Goal: Contribute content: Contribute content

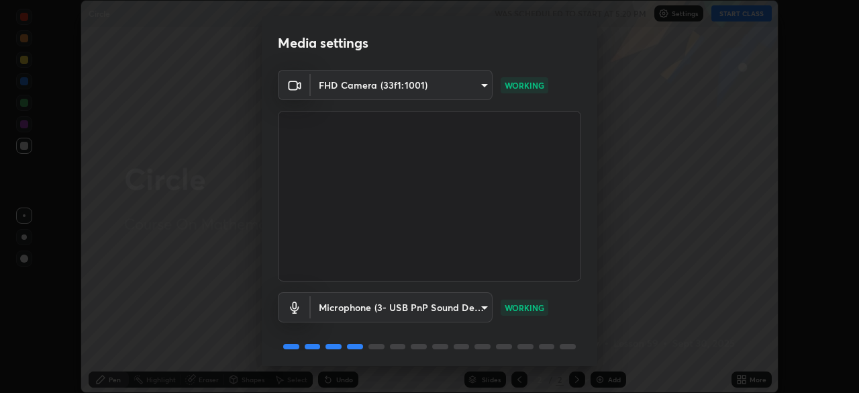
scroll to position [48, 0]
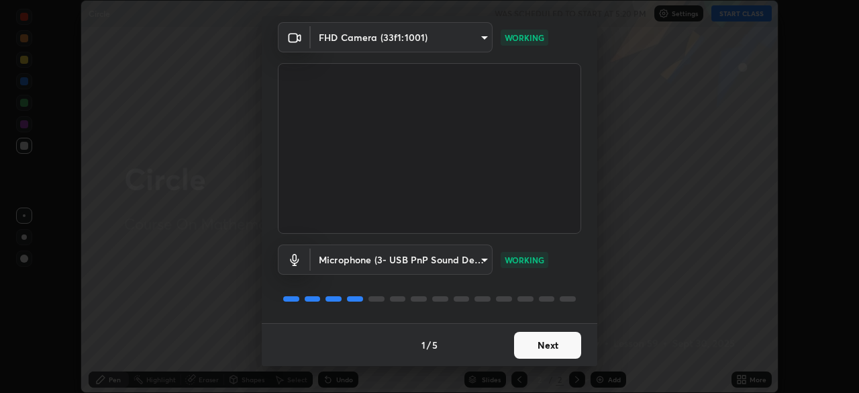
click at [546, 347] on button "Next" at bounding box center [547, 345] width 67 height 27
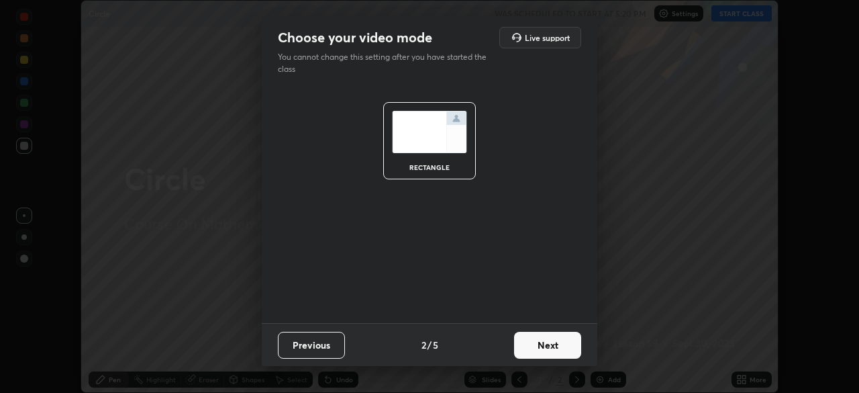
click at [559, 344] on button "Next" at bounding box center [547, 345] width 67 height 27
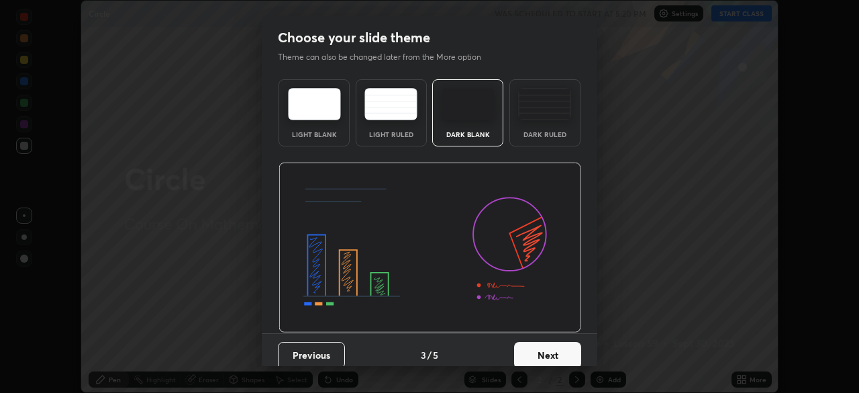
click at [567, 355] on button "Next" at bounding box center [547, 355] width 67 height 27
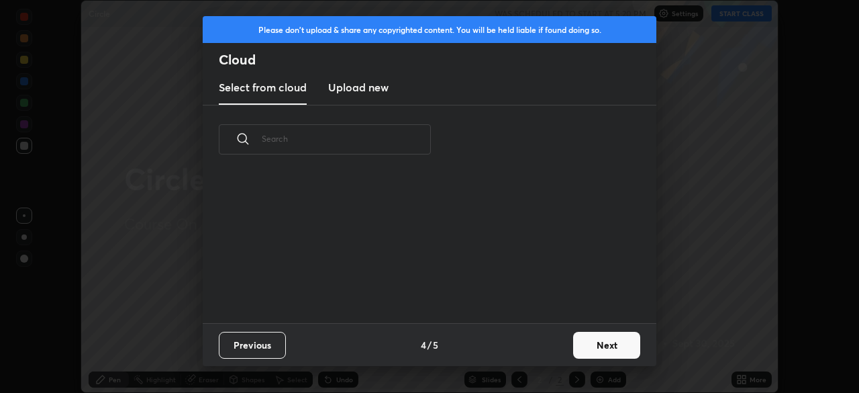
click at [599, 346] on button "Next" at bounding box center [606, 345] width 67 height 27
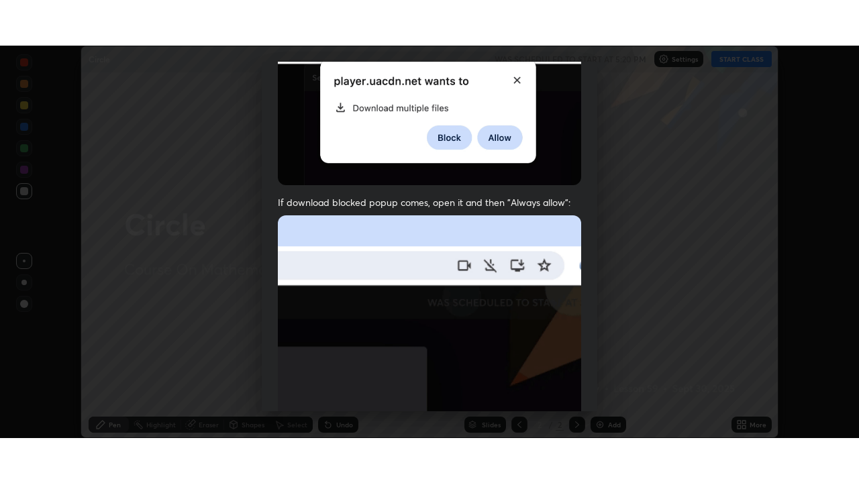
scroll to position [321, 0]
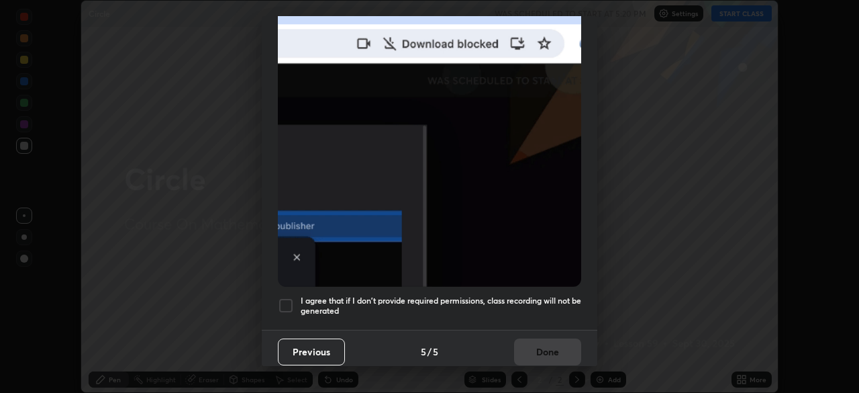
click at [288, 305] on div at bounding box center [286, 305] width 16 height 16
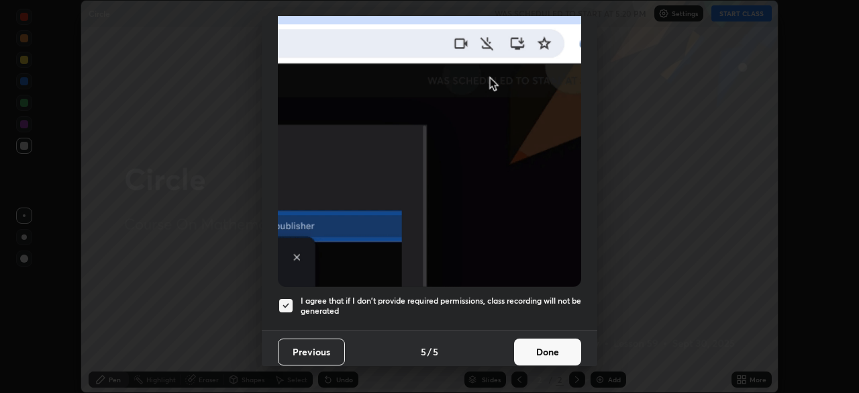
click at [538, 338] on button "Done" at bounding box center [547, 351] width 67 height 27
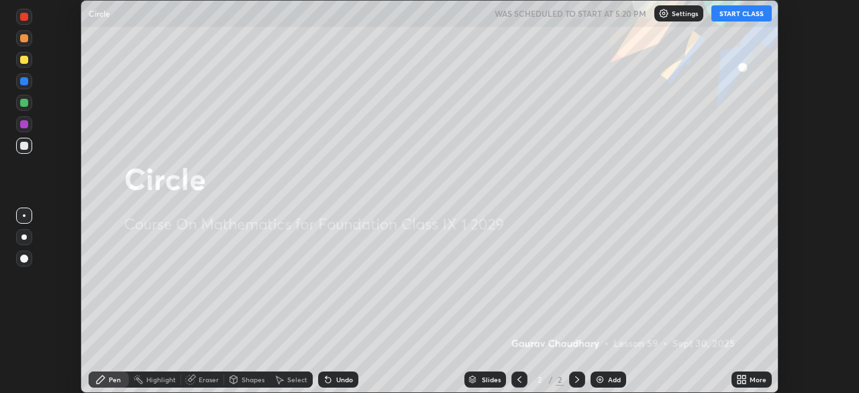
click at [735, 16] on button "START CLASS" at bounding box center [741, 13] width 60 height 16
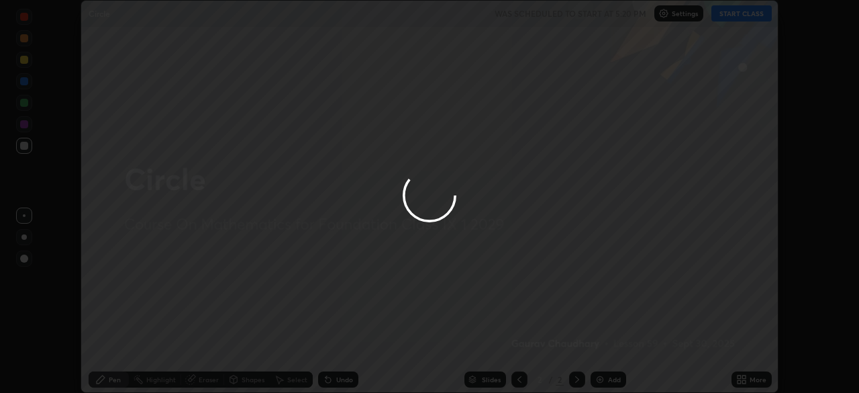
click at [750, 383] on div at bounding box center [429, 196] width 859 height 393
click at [754, 385] on div at bounding box center [429, 196] width 859 height 393
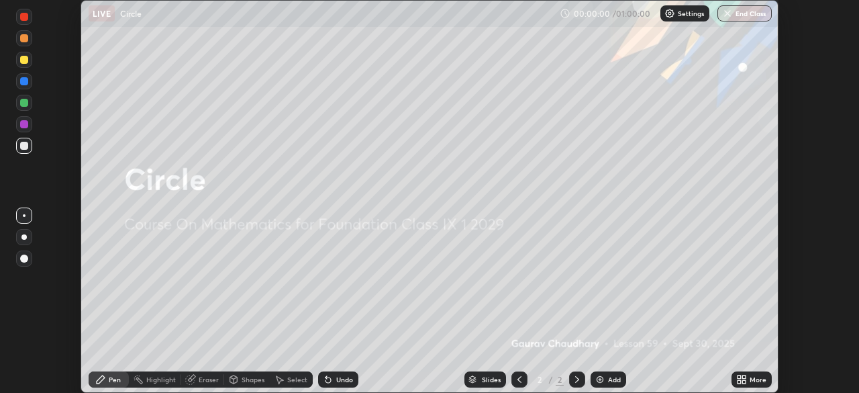
click at [739, 376] on icon at bounding box center [739, 376] width 3 height 3
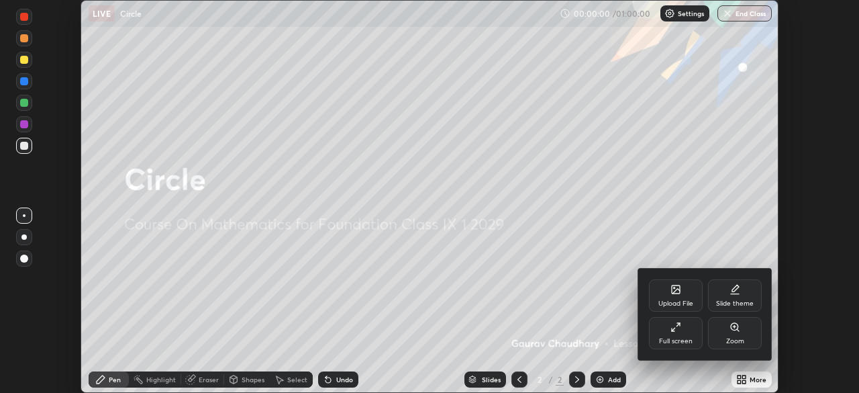
click at [678, 340] on div "Full screen" at bounding box center [676, 341] width 34 height 7
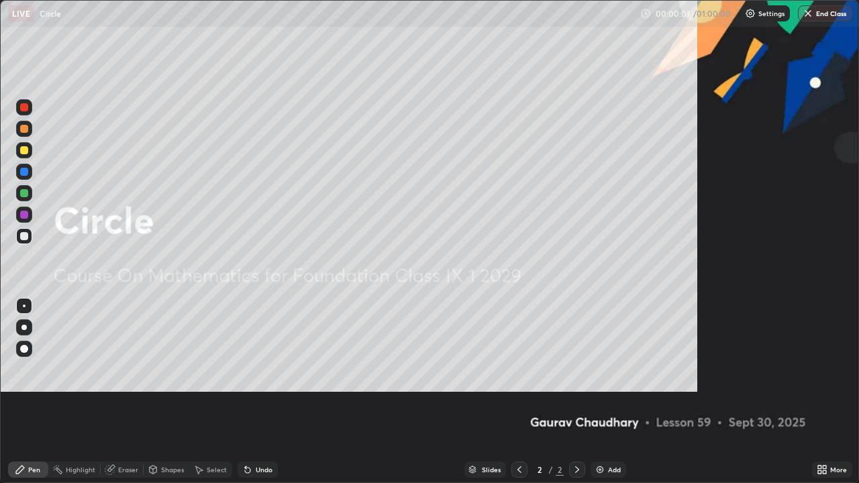
scroll to position [483, 859]
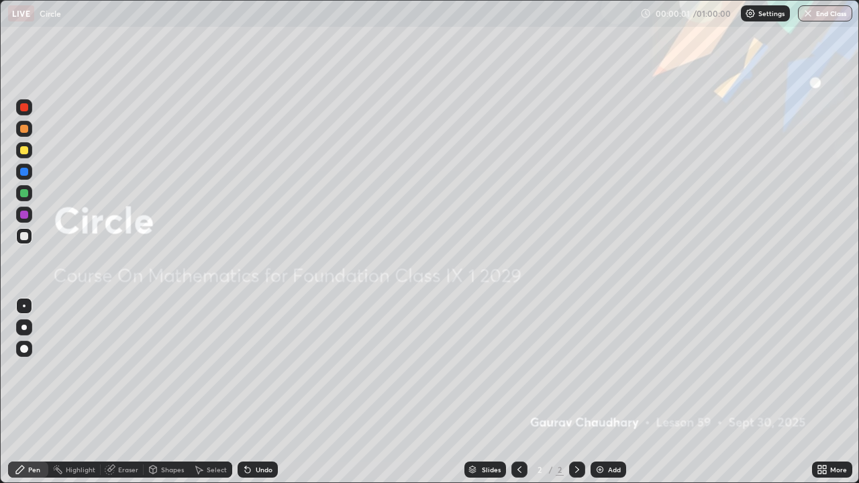
click at [618, 392] on div "Add" at bounding box center [609, 470] width 36 height 16
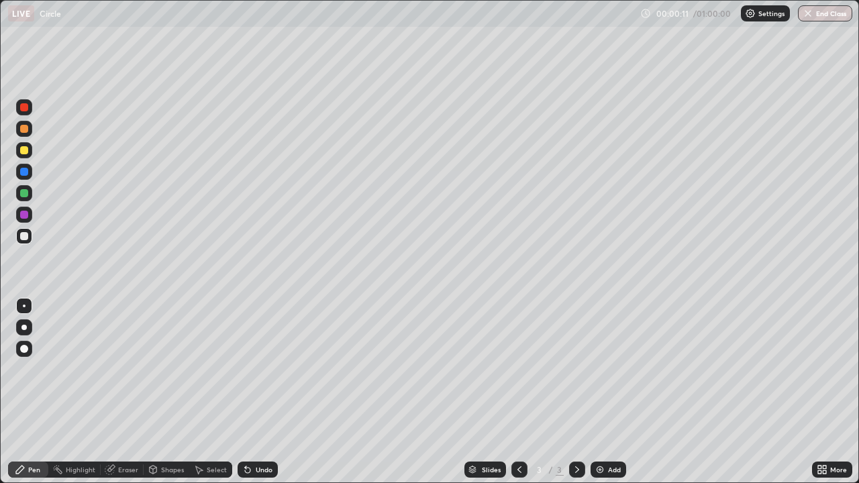
click at [824, 392] on icon at bounding box center [824, 471] width 3 height 3
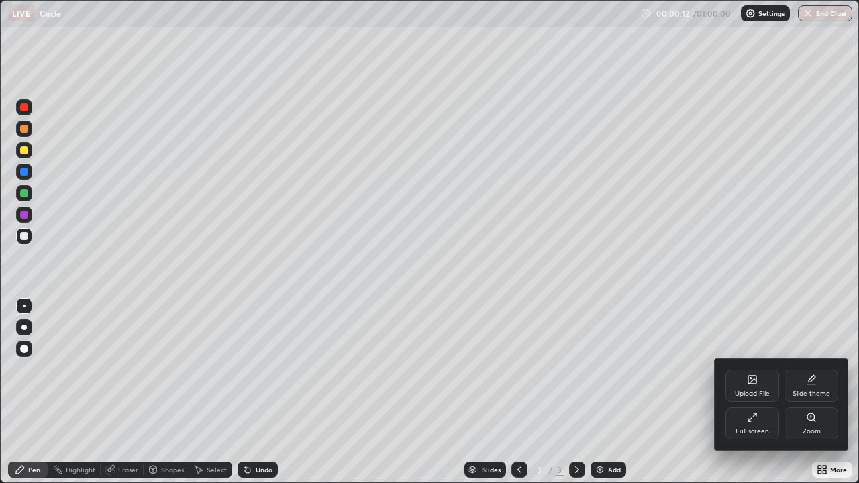
click at [750, 379] on icon at bounding box center [750, 378] width 1 height 1
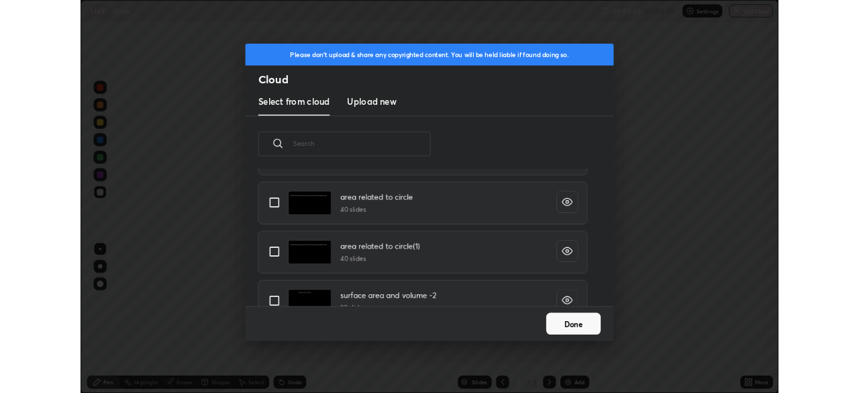
scroll to position [3856, 0]
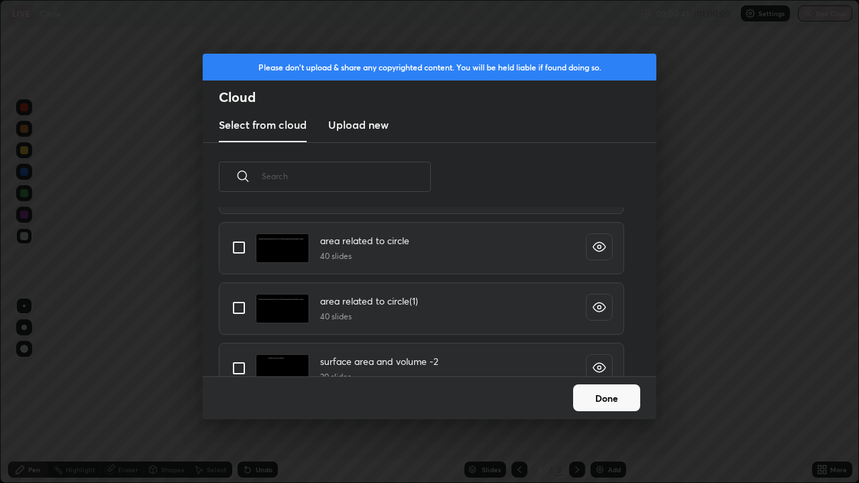
click at [591, 392] on button "Done" at bounding box center [606, 398] width 67 height 27
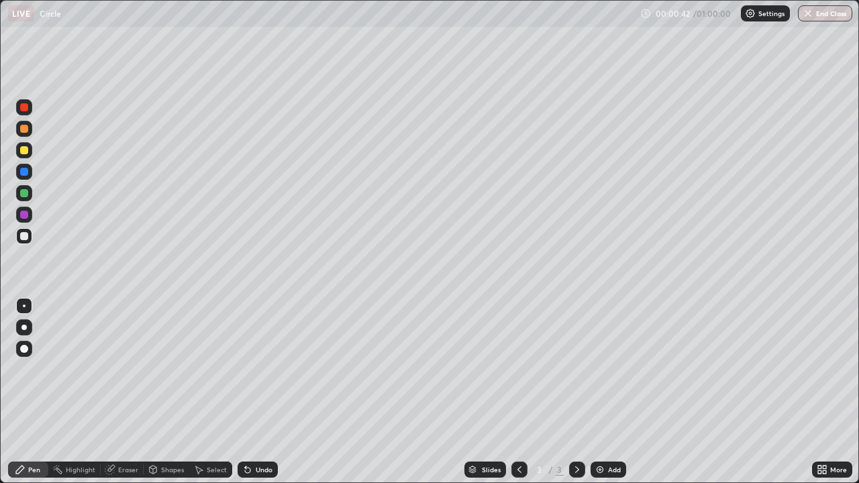
click at [819, 392] on icon at bounding box center [819, 471] width 3 height 3
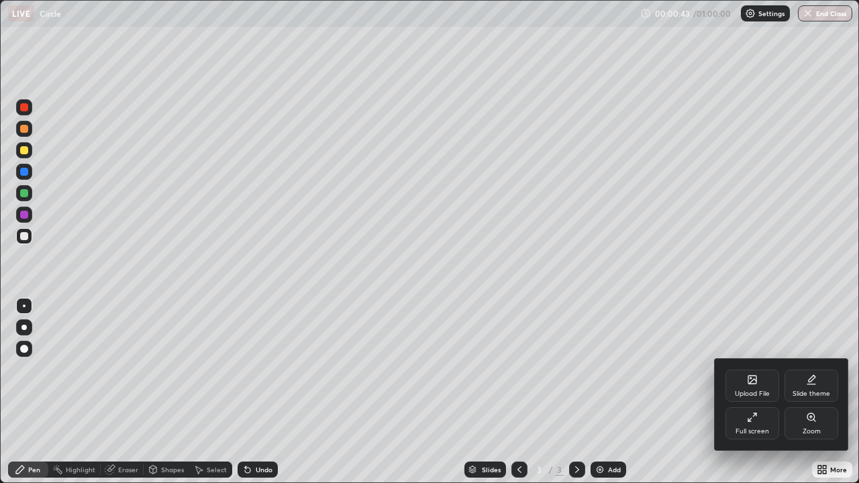
click at [746, 392] on div "Full screen" at bounding box center [752, 431] width 34 height 7
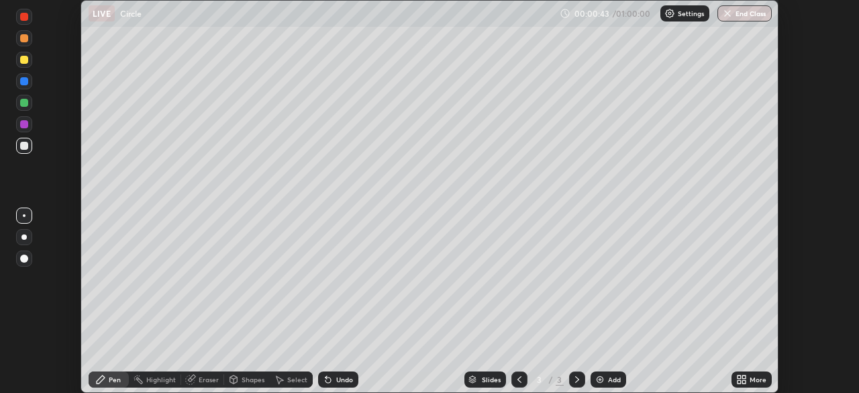
scroll to position [66714, 66248]
click at [752, 378] on div "More" at bounding box center [758, 379] width 17 height 7
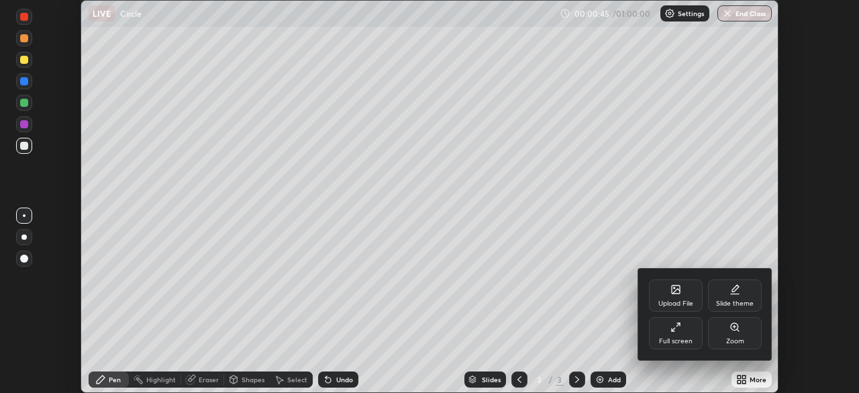
click at [663, 294] on div "Upload File" at bounding box center [676, 295] width 54 height 32
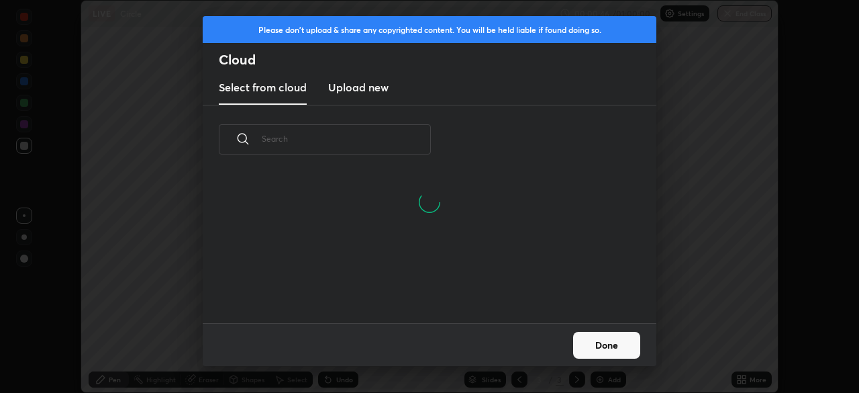
scroll to position [149, 431]
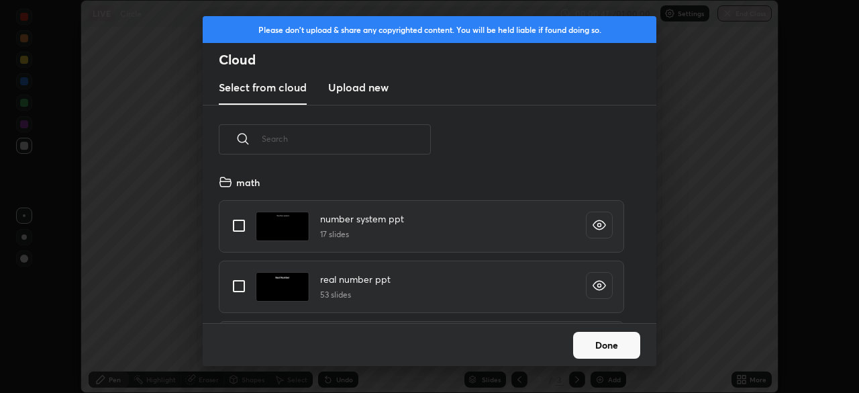
click at [273, 141] on input "text" at bounding box center [346, 138] width 169 height 57
type input "circ"
click at [240, 226] on input "grid" at bounding box center [239, 225] width 28 height 28
checkbox input "true"
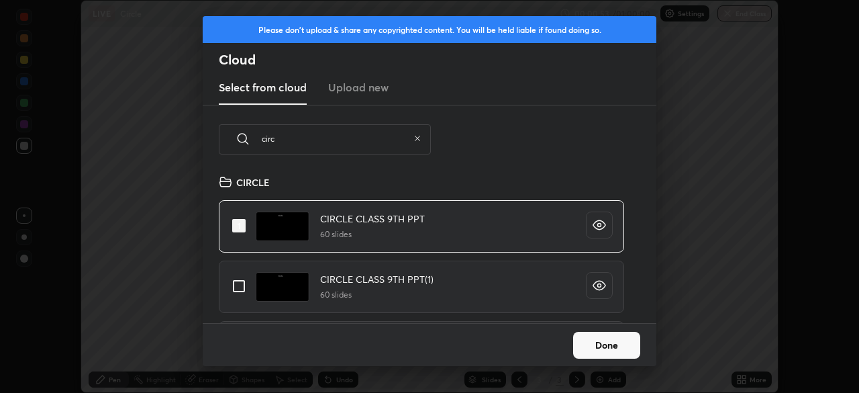
click at [599, 346] on button "Done" at bounding box center [606, 345] width 67 height 27
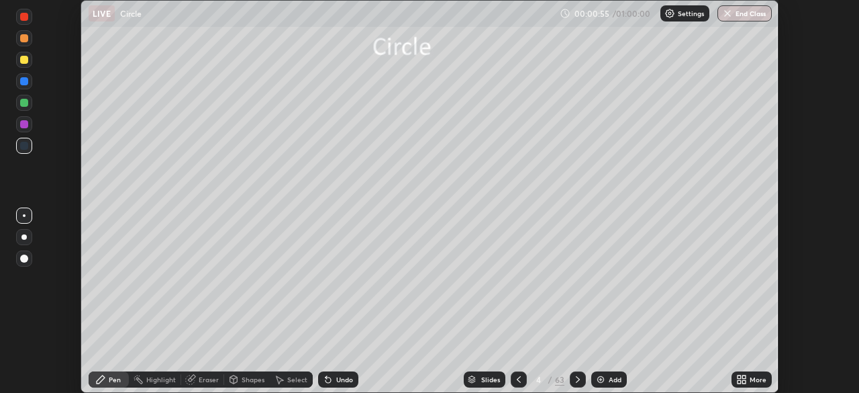
click at [740, 379] on icon at bounding box center [741, 379] width 11 height 11
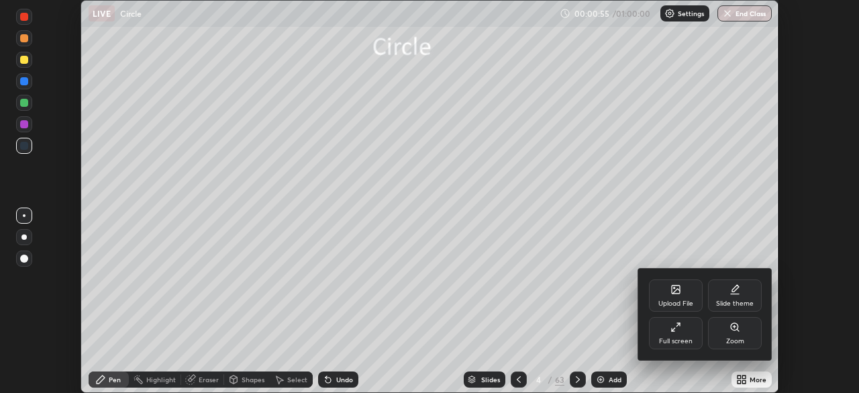
click at [687, 330] on div "Full screen" at bounding box center [676, 333] width 54 height 32
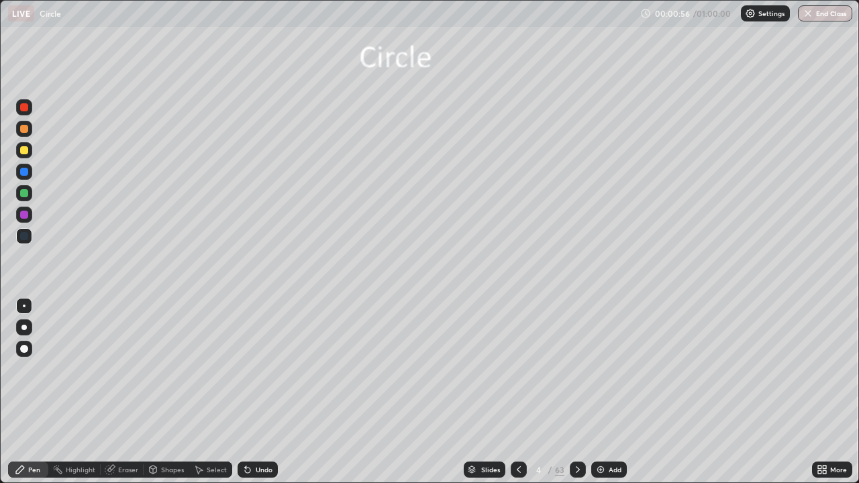
scroll to position [483, 859]
click at [601, 392] on img at bounding box center [600, 469] width 11 height 11
click at [609, 392] on div "Add" at bounding box center [615, 469] width 13 height 7
click at [578, 392] on icon at bounding box center [577, 469] width 11 height 11
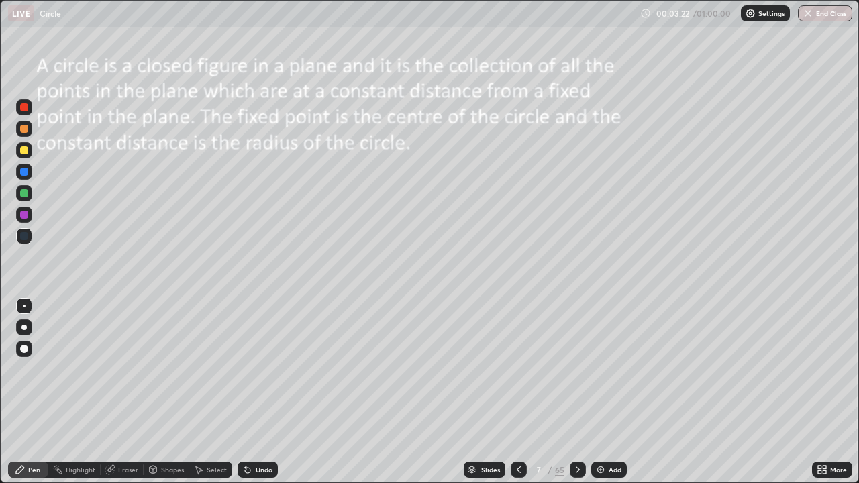
click at [485, 392] on div "Slides" at bounding box center [490, 469] width 19 height 7
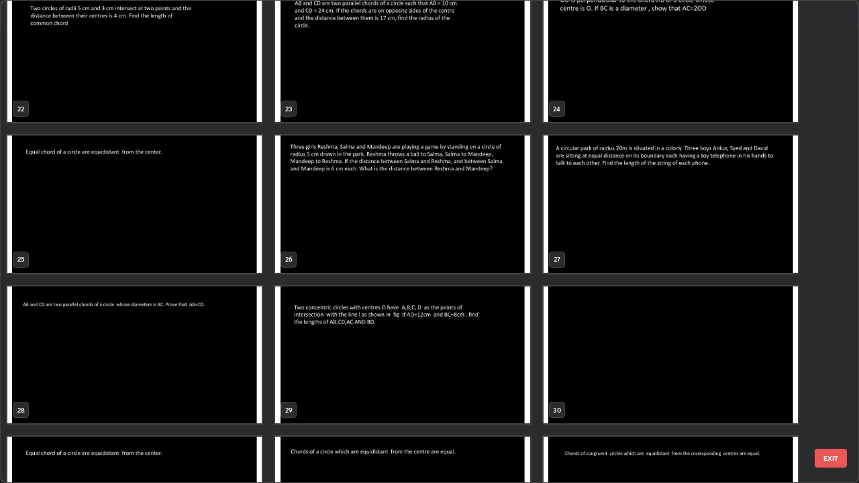
scroll to position [1080, 0]
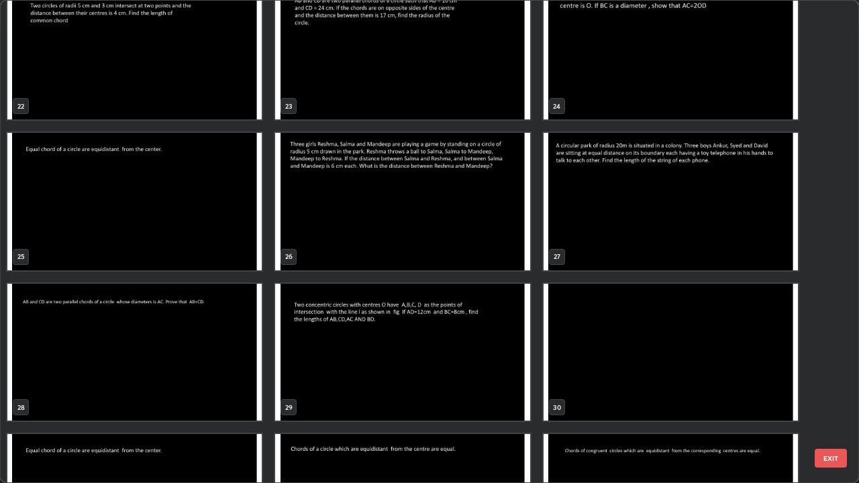
click at [69, 205] on img "grid" at bounding box center [134, 202] width 254 height 138
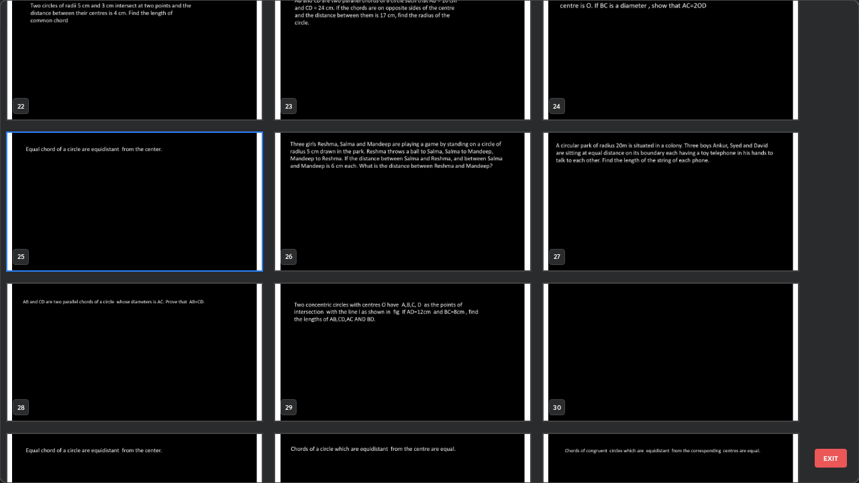
click at [68, 207] on img "grid" at bounding box center [134, 202] width 254 height 138
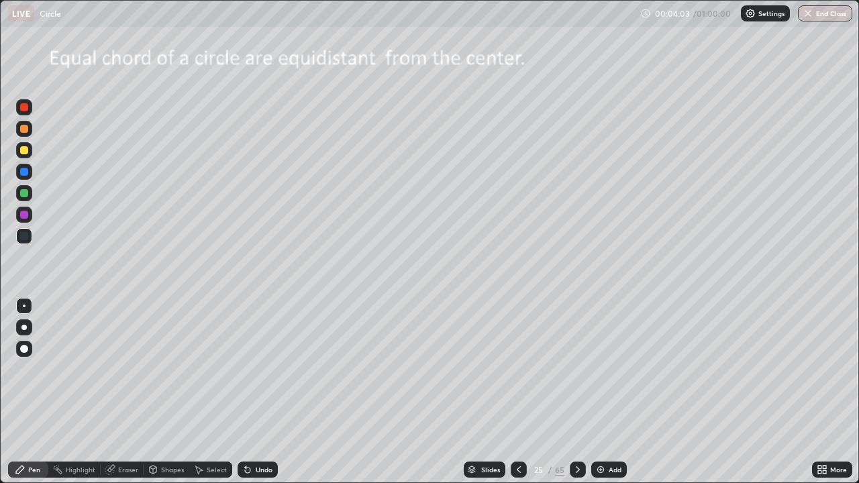
click at [576, 392] on icon at bounding box center [578, 469] width 4 height 7
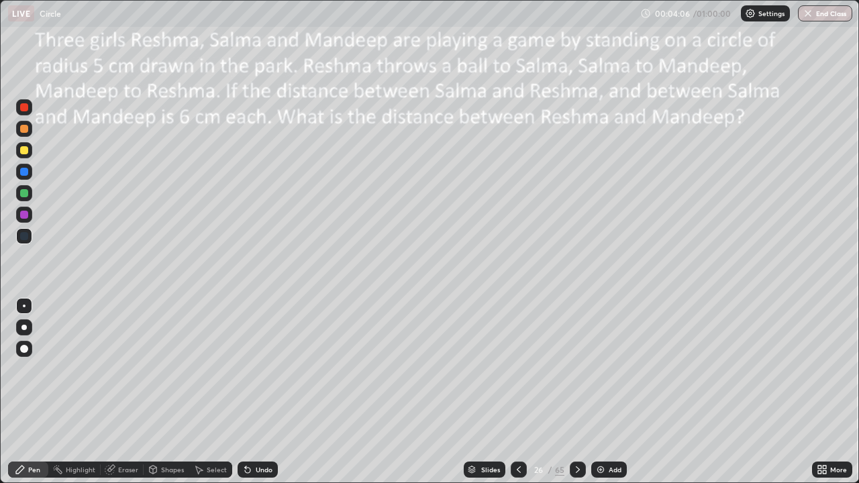
click at [487, 392] on div "Slides" at bounding box center [490, 469] width 19 height 7
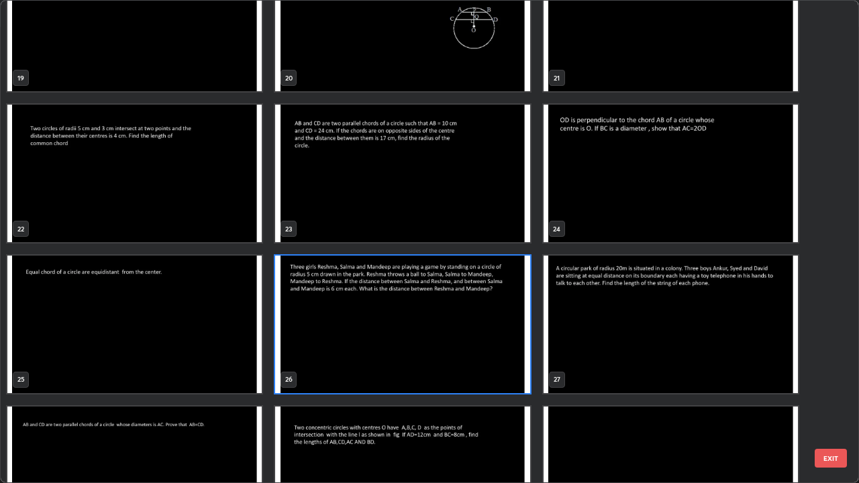
scroll to position [958, 0]
click at [115, 184] on img "grid" at bounding box center [134, 174] width 254 height 138
click at [115, 188] on img "grid" at bounding box center [134, 174] width 254 height 138
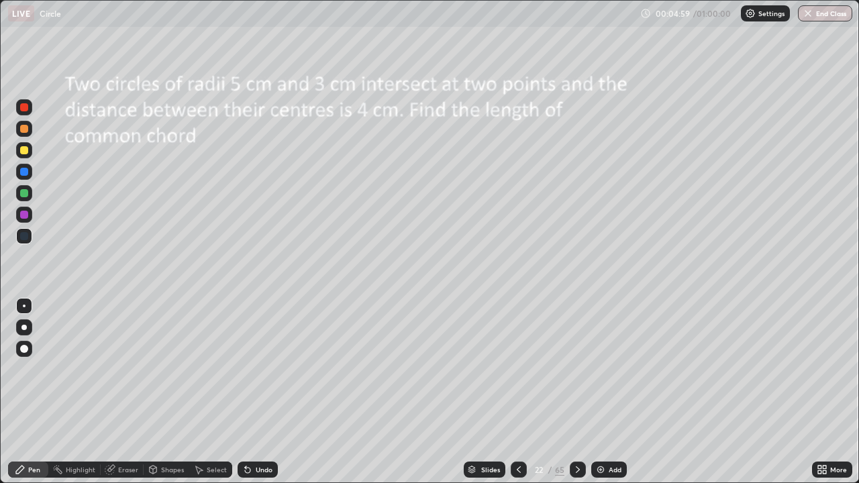
click at [17, 328] on div at bounding box center [24, 327] width 16 height 16
click at [166, 392] on div "Shapes" at bounding box center [172, 469] width 23 height 7
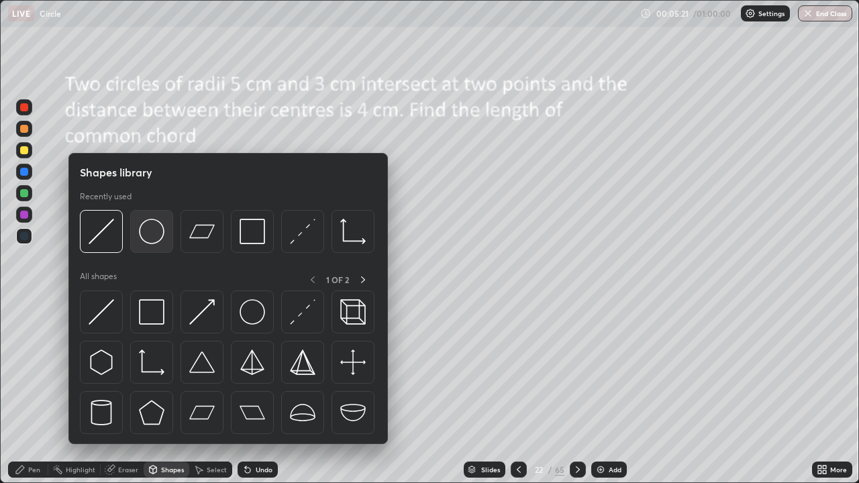
click at [154, 249] on div at bounding box center [151, 231] width 43 height 43
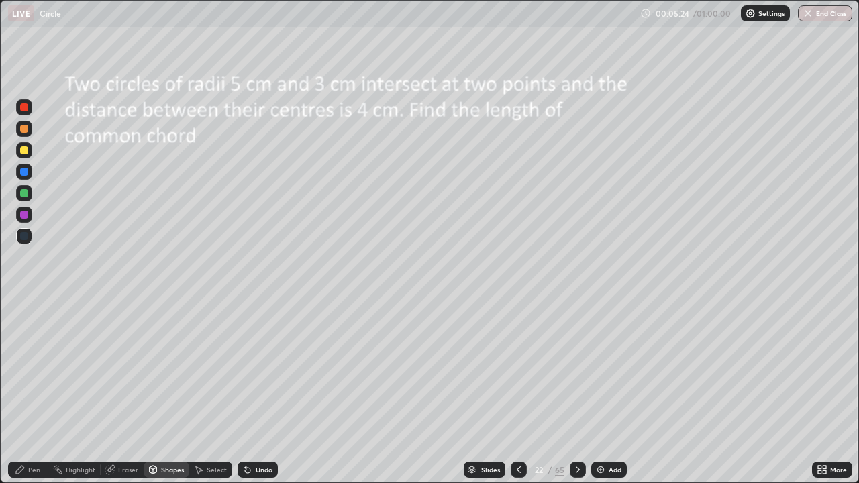
click at [257, 392] on div "Undo" at bounding box center [258, 470] width 40 height 16
click at [162, 392] on div "Shapes" at bounding box center [172, 469] width 23 height 7
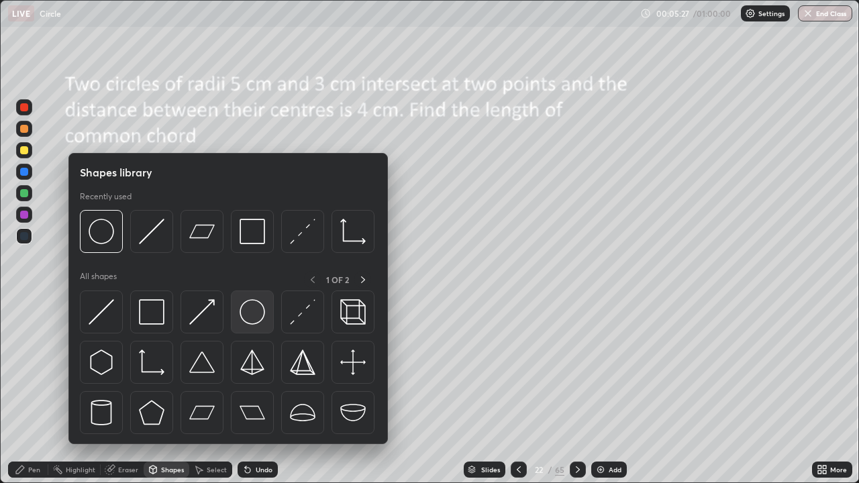
click at [250, 313] on img at bounding box center [253, 312] width 26 height 26
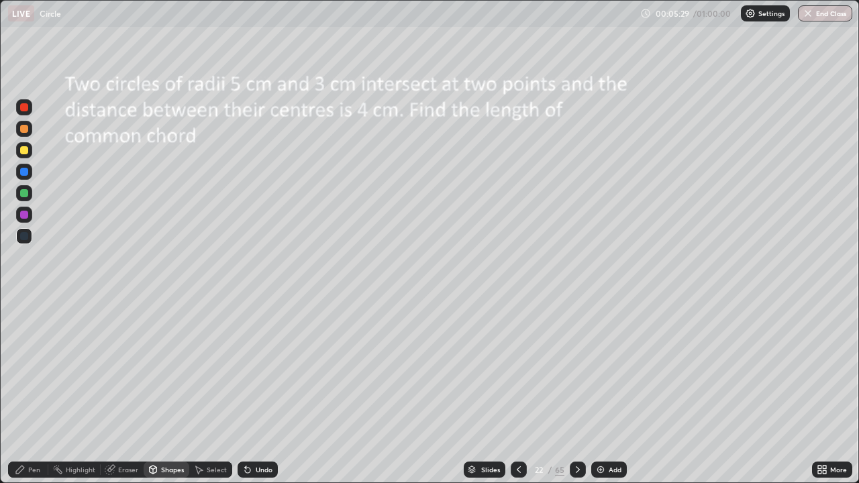
click at [257, 392] on div "Undo" at bounding box center [264, 469] width 17 height 7
click at [24, 150] on div at bounding box center [24, 150] width 8 height 8
click at [36, 392] on div "Pen" at bounding box center [34, 469] width 12 height 7
click at [130, 392] on div "Eraser" at bounding box center [128, 469] width 20 height 7
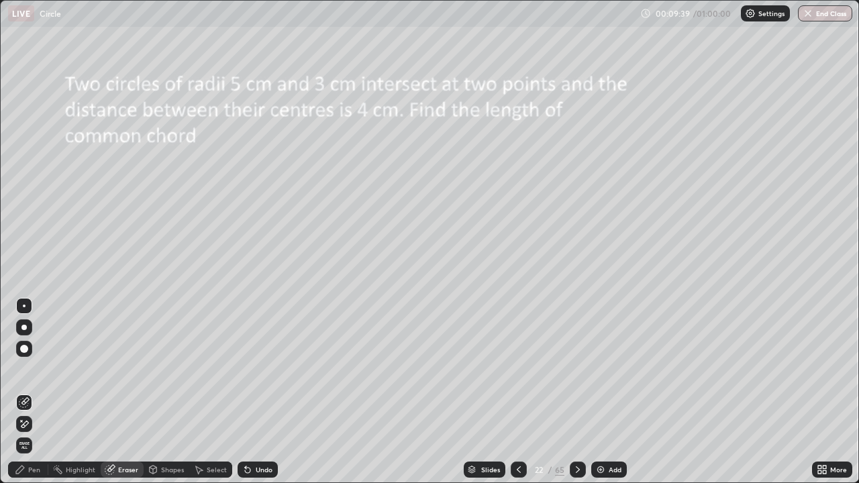
click at [35, 392] on div "Pen" at bounding box center [34, 469] width 12 height 7
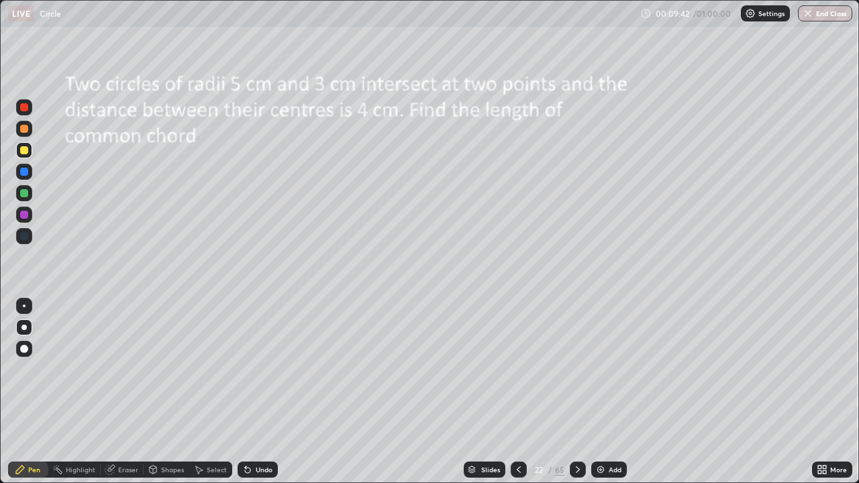
click at [128, 392] on div "Eraser" at bounding box center [128, 469] width 20 height 7
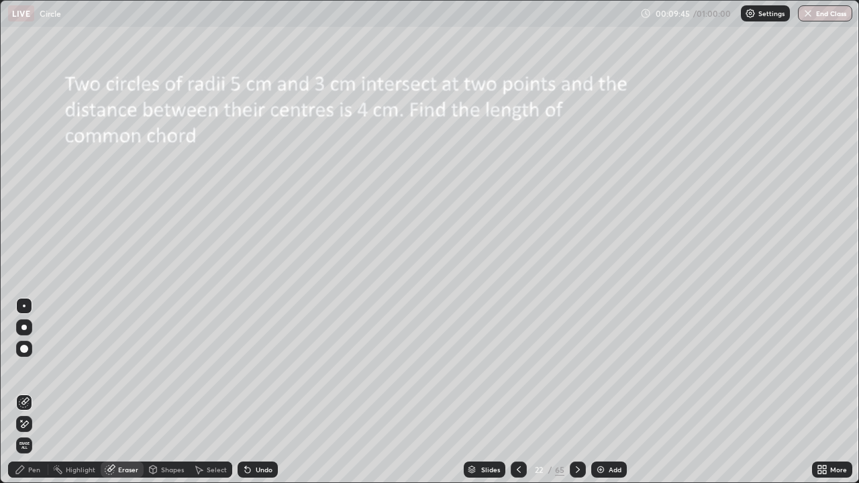
click at [36, 392] on div "Pen" at bounding box center [34, 469] width 12 height 7
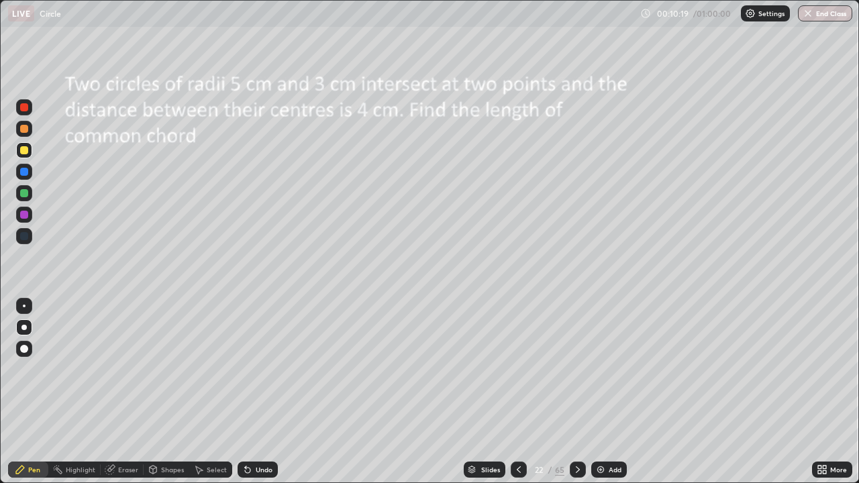
click at [611, 392] on div "Add" at bounding box center [609, 470] width 36 height 16
click at [517, 392] on icon at bounding box center [518, 469] width 11 height 11
click at [517, 392] on icon at bounding box center [519, 469] width 4 height 7
click at [573, 392] on div at bounding box center [578, 470] width 16 height 16
click at [576, 392] on icon at bounding box center [577, 469] width 11 height 11
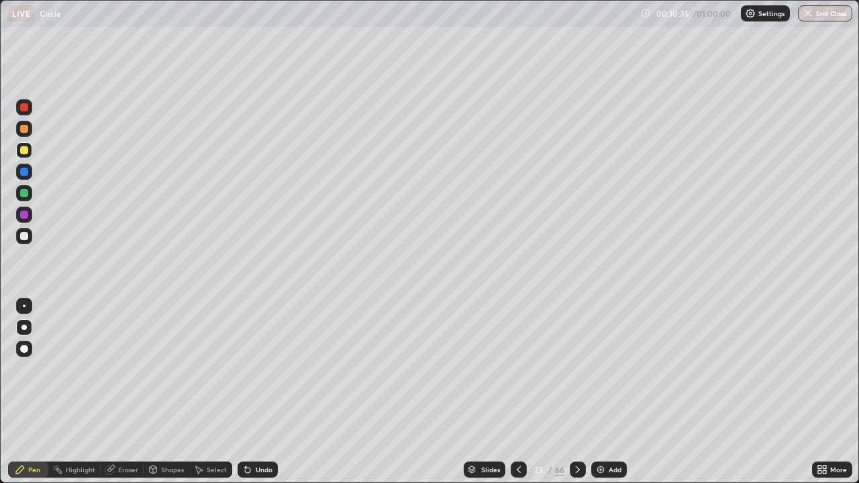
click at [130, 392] on div "Eraser" at bounding box center [128, 469] width 20 height 7
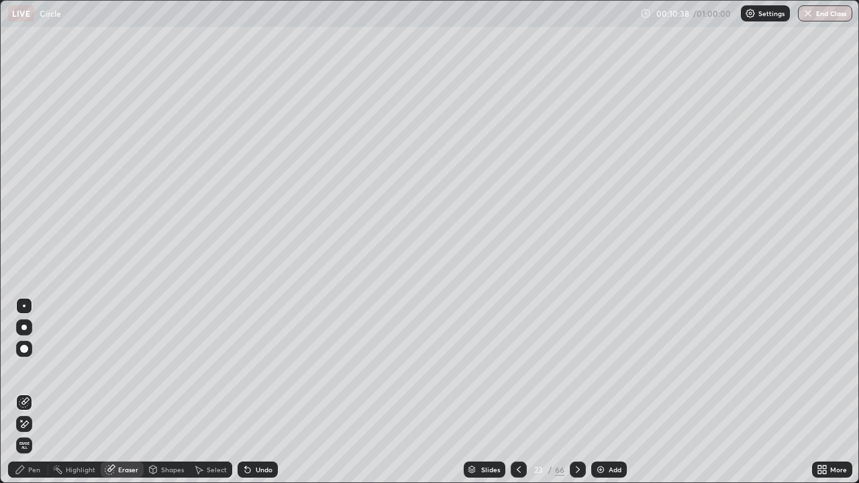
click at [33, 392] on div "Pen" at bounding box center [34, 469] width 12 height 7
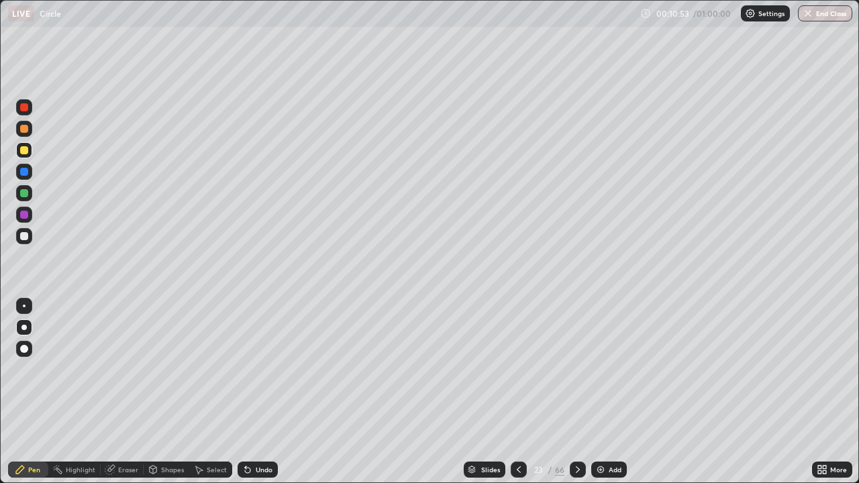
click at [517, 392] on icon at bounding box center [518, 469] width 11 height 11
click at [480, 392] on div "Slides" at bounding box center [485, 470] width 42 height 16
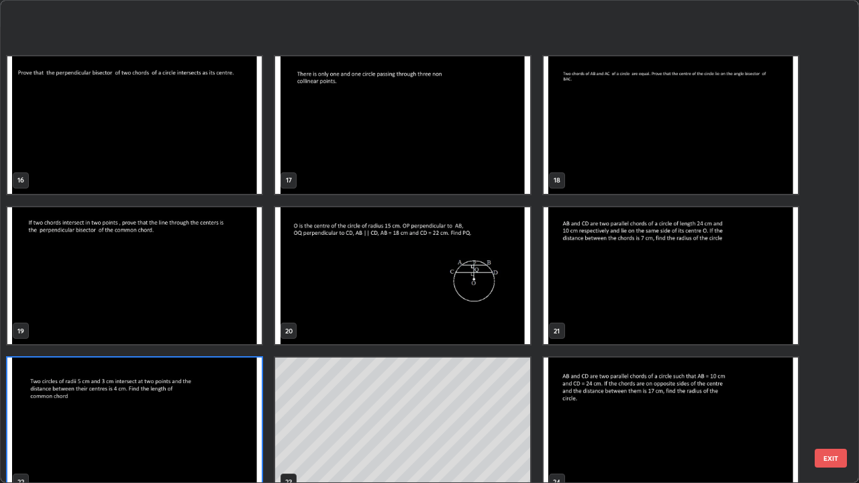
scroll to position [784, 0]
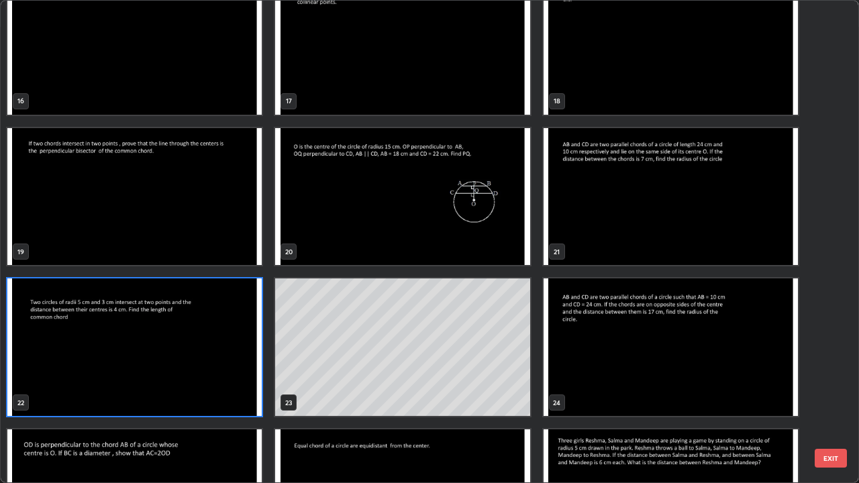
click at [207, 223] on img "grid" at bounding box center [134, 197] width 254 height 138
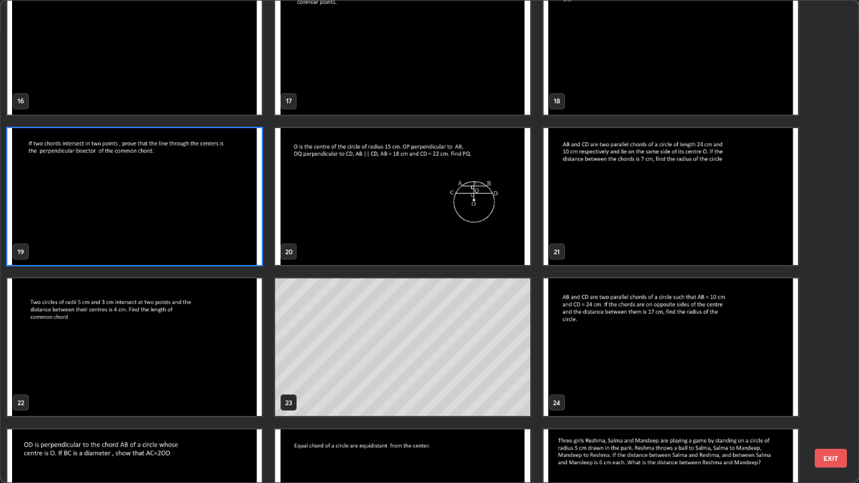
click at [207, 221] on img "grid" at bounding box center [134, 197] width 254 height 138
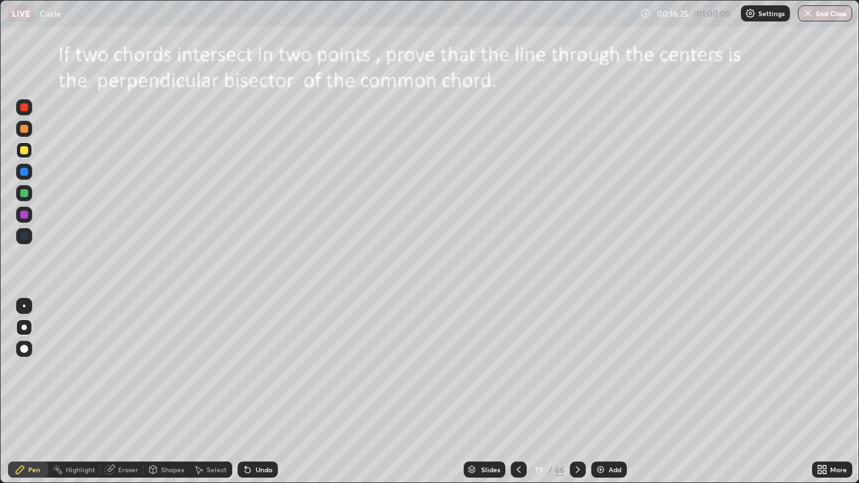
click at [576, 392] on icon at bounding box center [577, 469] width 11 height 11
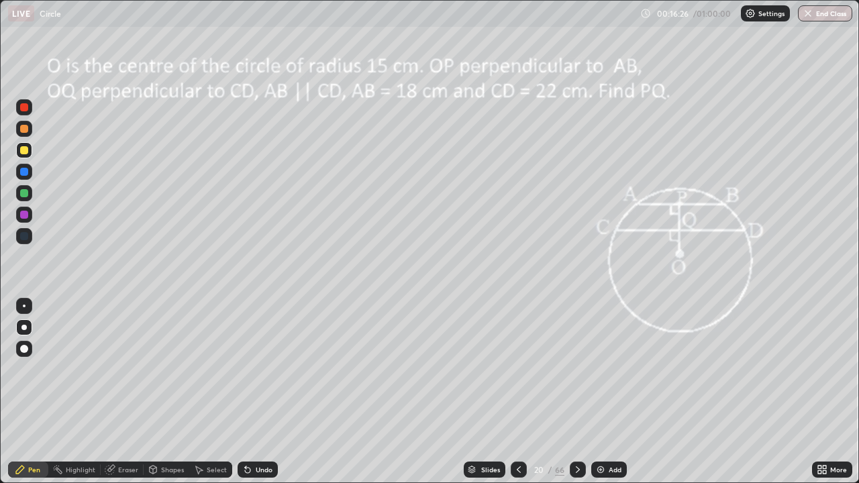
click at [576, 392] on icon at bounding box center [577, 469] width 11 height 11
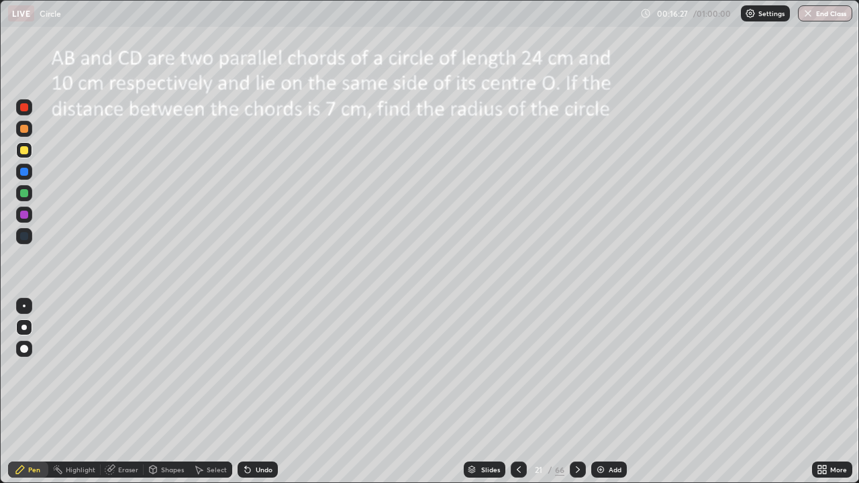
click at [576, 392] on icon at bounding box center [577, 469] width 11 height 11
click at [578, 392] on icon at bounding box center [577, 469] width 11 height 11
click at [576, 392] on icon at bounding box center [577, 469] width 11 height 11
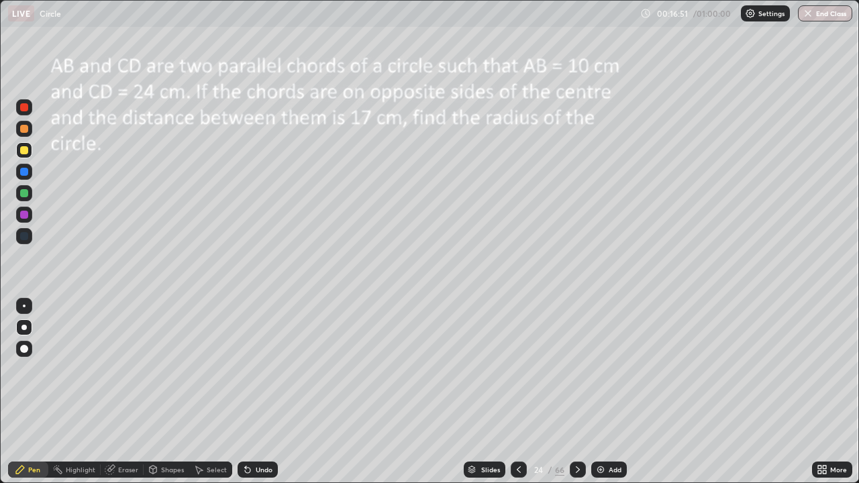
click at [576, 392] on icon at bounding box center [577, 469] width 11 height 11
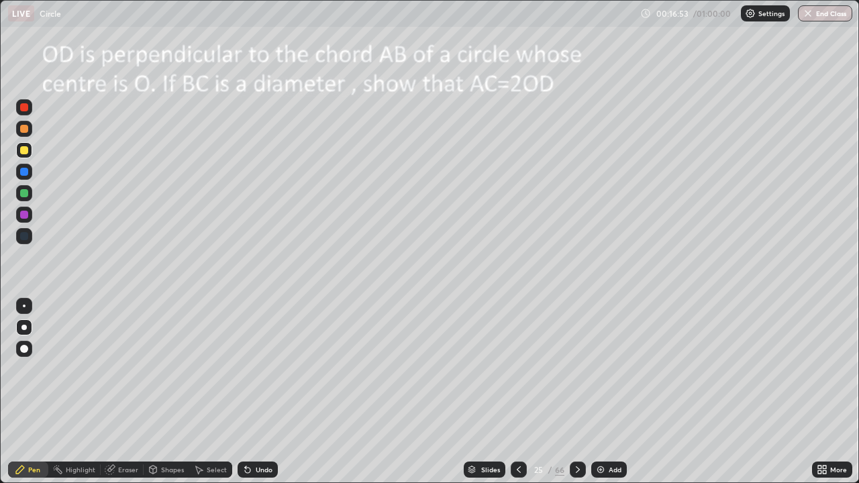
click at [576, 392] on icon at bounding box center [577, 469] width 11 height 11
click at [561, 392] on div "66" at bounding box center [559, 470] width 9 height 12
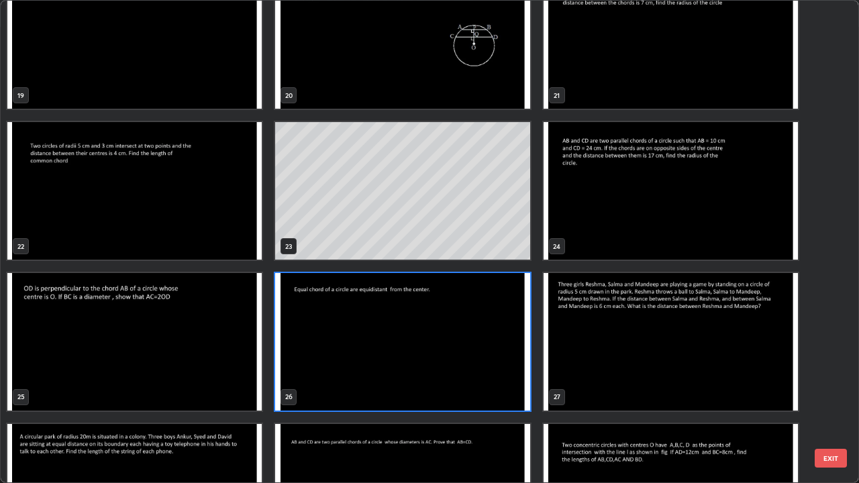
scroll to position [1029, 0]
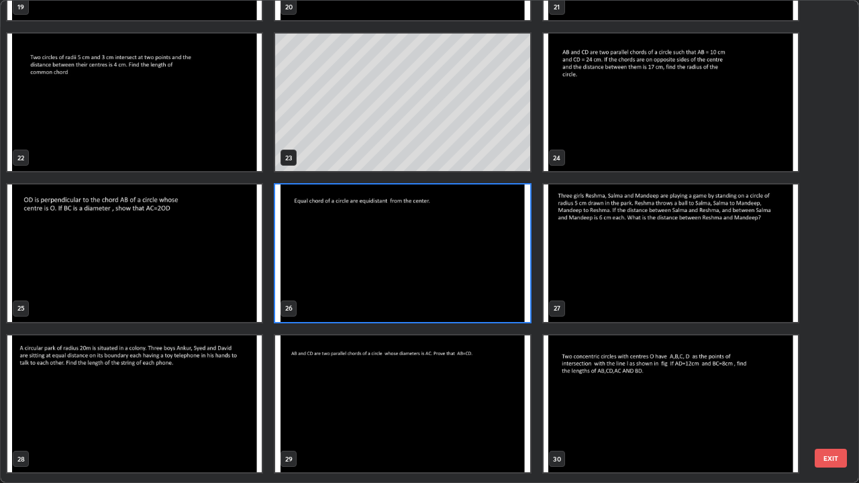
click at [669, 272] on img "grid" at bounding box center [671, 254] width 254 height 138
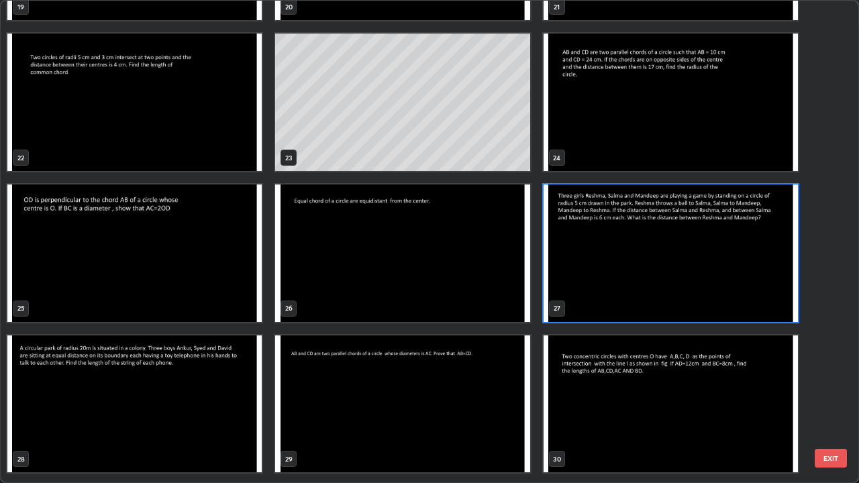
click at [672, 273] on img "grid" at bounding box center [671, 254] width 254 height 138
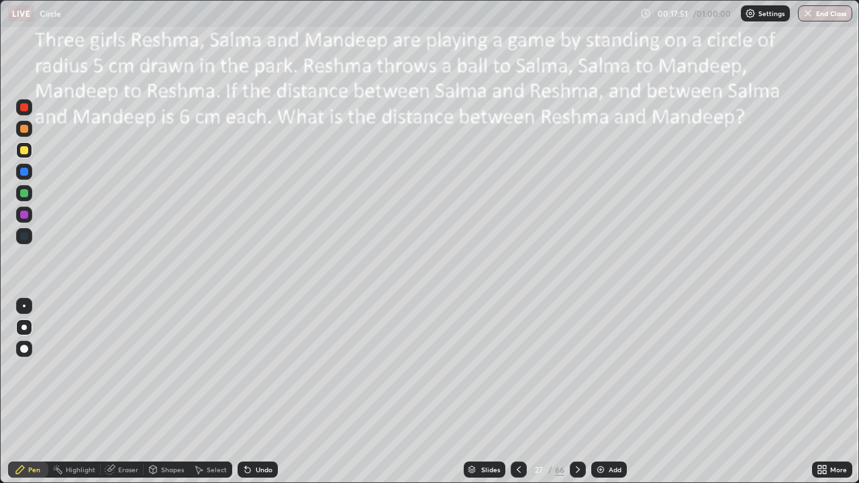
click at [246, 392] on icon at bounding box center [247, 470] width 5 height 5
click at [258, 392] on div "Undo" at bounding box center [264, 469] width 17 height 7
click at [127, 392] on div "Eraser" at bounding box center [128, 469] width 20 height 7
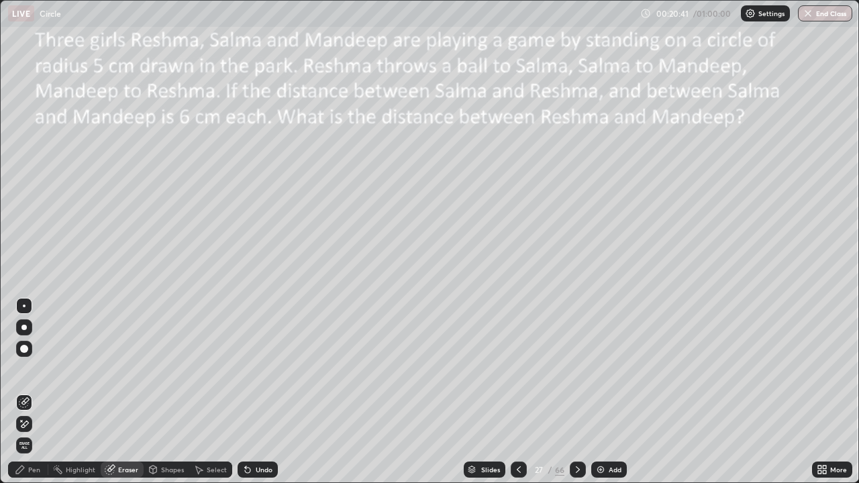
click at [38, 392] on div "Pen" at bounding box center [34, 469] width 12 height 7
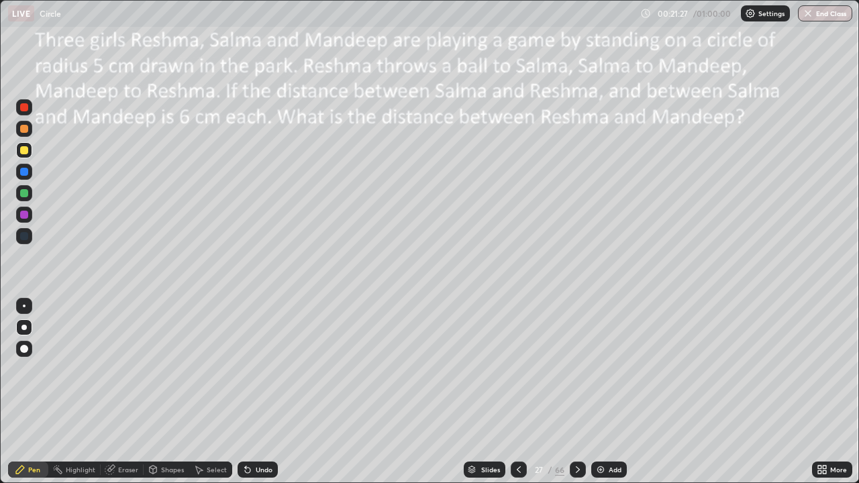
click at [256, 392] on div "Undo" at bounding box center [264, 469] width 17 height 7
click at [124, 392] on div "Eraser" at bounding box center [122, 470] width 43 height 16
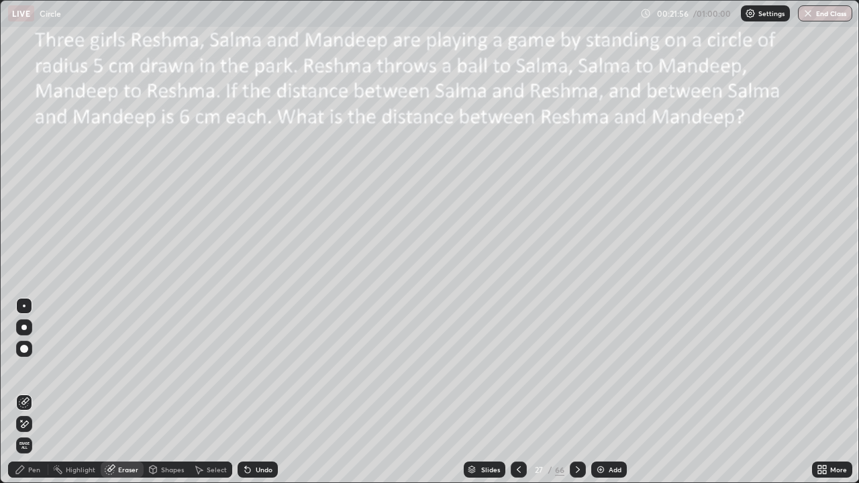
click at [35, 392] on div "Pen" at bounding box center [34, 469] width 12 height 7
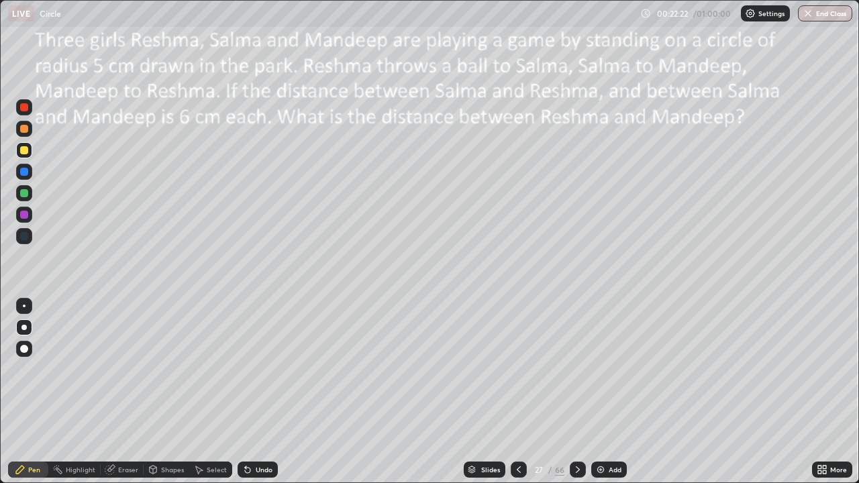
click at [126, 392] on div "Eraser" at bounding box center [128, 469] width 20 height 7
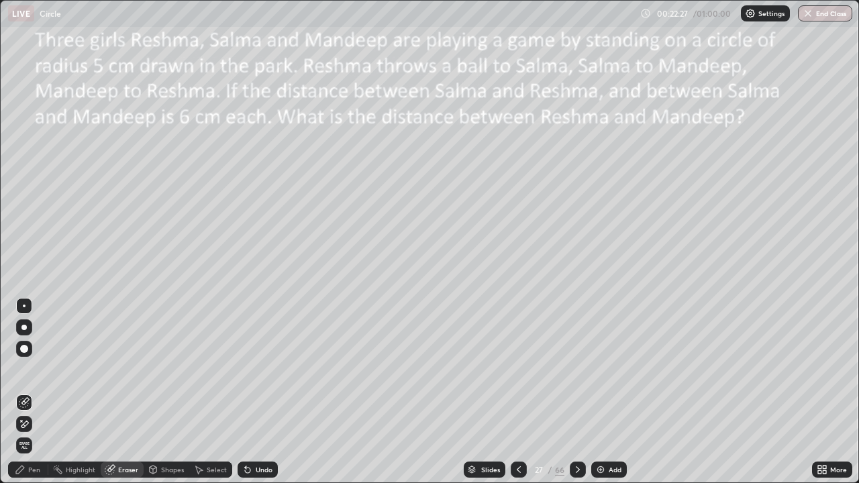
click at [34, 392] on div "Pen" at bounding box center [34, 469] width 12 height 7
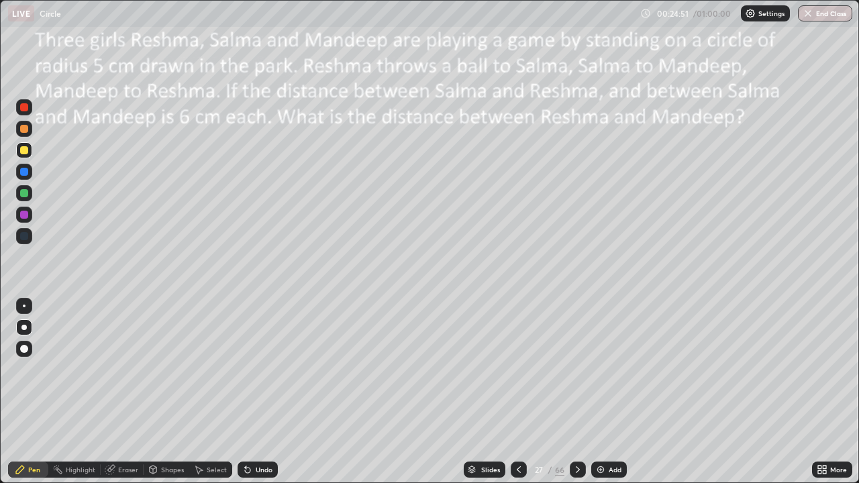
click at [34, 243] on div at bounding box center [23, 235] width 21 height 21
click at [23, 213] on div at bounding box center [24, 215] width 8 height 8
click at [124, 392] on div "Eraser" at bounding box center [128, 469] width 20 height 7
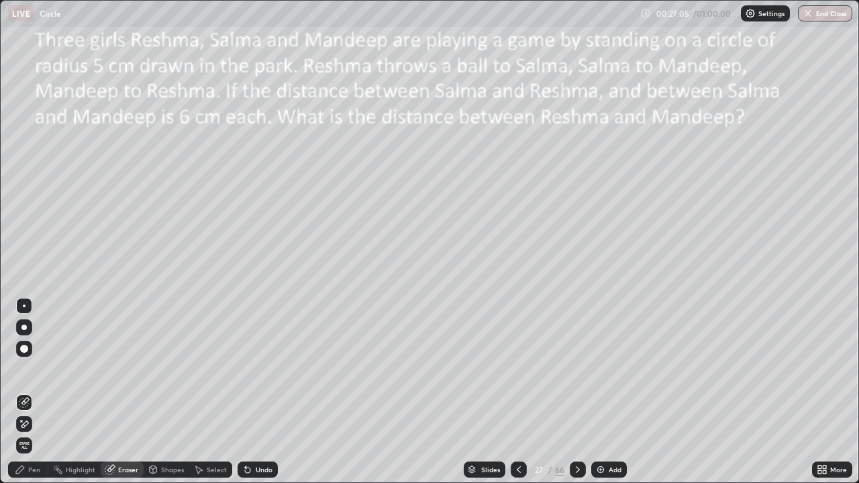
click at [26, 392] on span "Erase all" at bounding box center [24, 446] width 15 height 8
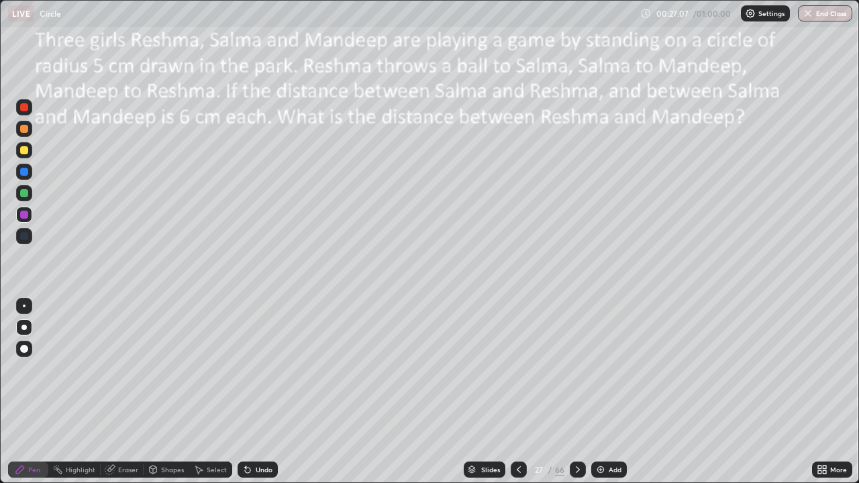
click at [163, 392] on div "Shapes" at bounding box center [172, 469] width 23 height 7
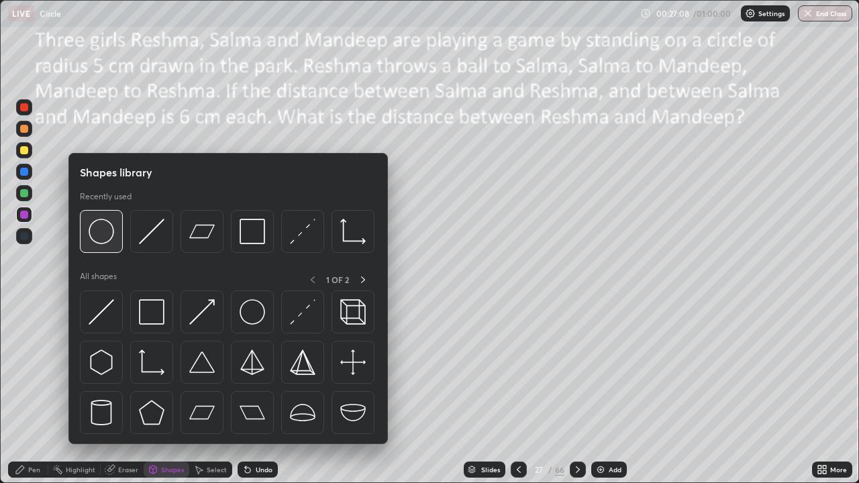
click at [96, 236] on img at bounding box center [102, 232] width 26 height 26
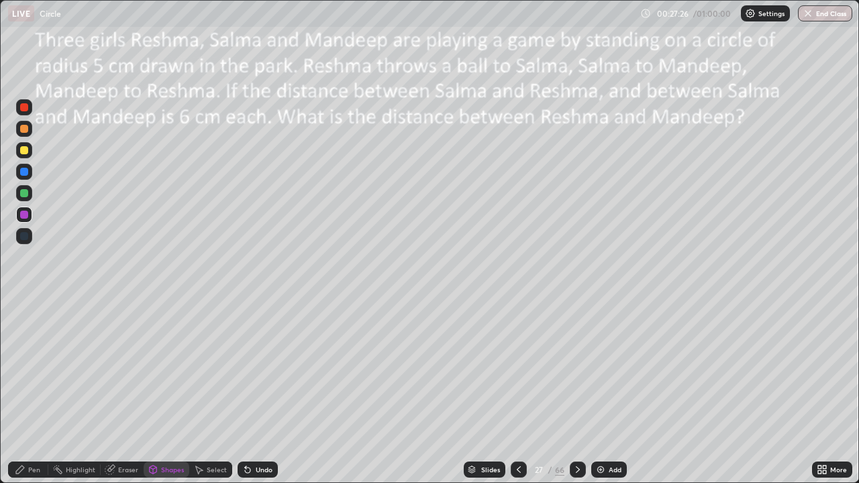
click at [30, 392] on div "Pen" at bounding box center [28, 470] width 40 height 16
click at [253, 392] on div "Undo" at bounding box center [258, 470] width 40 height 16
click at [252, 392] on div "Undo" at bounding box center [258, 470] width 40 height 16
click at [32, 153] on div at bounding box center [24, 150] width 16 height 16
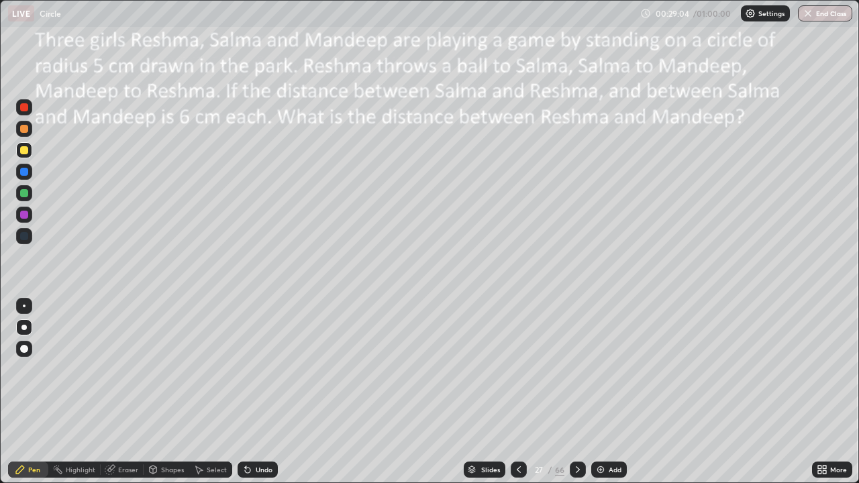
click at [262, 392] on div "Undo" at bounding box center [264, 469] width 17 height 7
click at [259, 392] on div "Undo" at bounding box center [264, 469] width 17 height 7
click at [213, 392] on div "Select" at bounding box center [217, 469] width 20 height 7
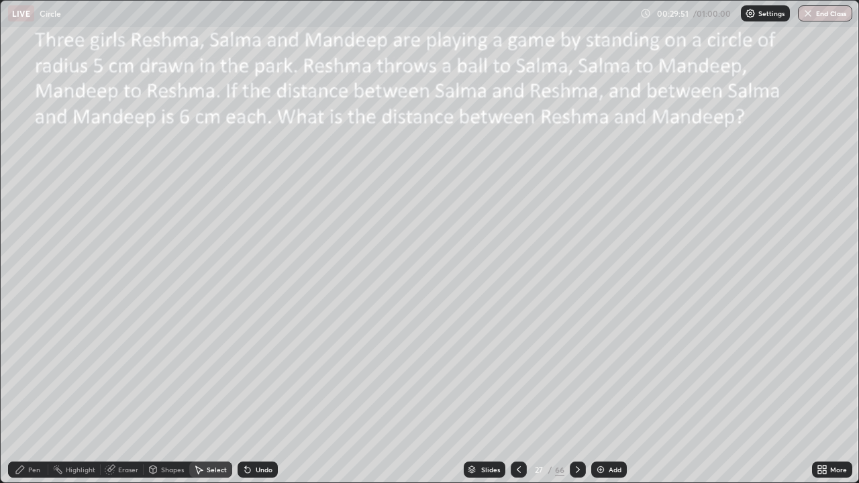
click at [210, 392] on div "Select" at bounding box center [210, 470] width 43 height 16
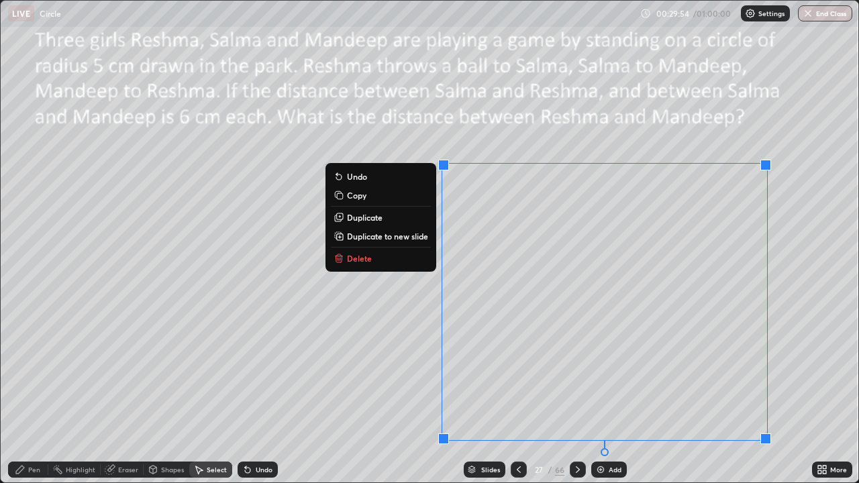
click at [376, 236] on p "Duplicate to new slide" at bounding box center [387, 236] width 81 height 11
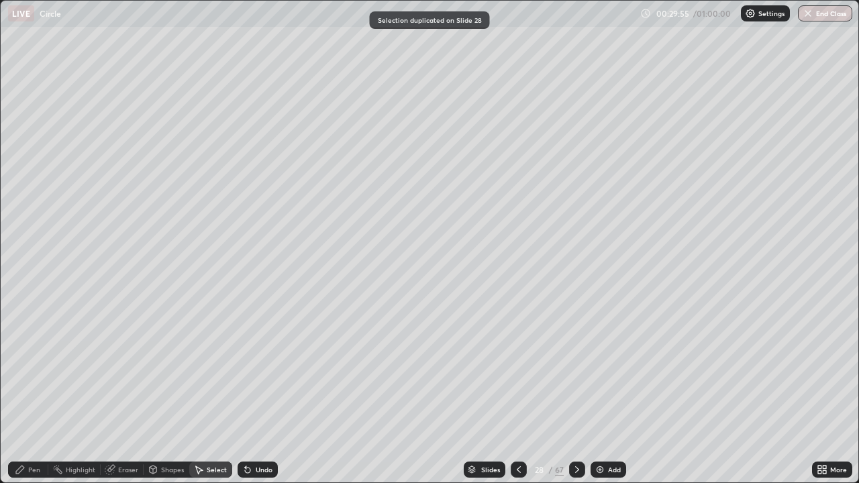
click at [28, 392] on div "Pen" at bounding box center [34, 469] width 12 height 7
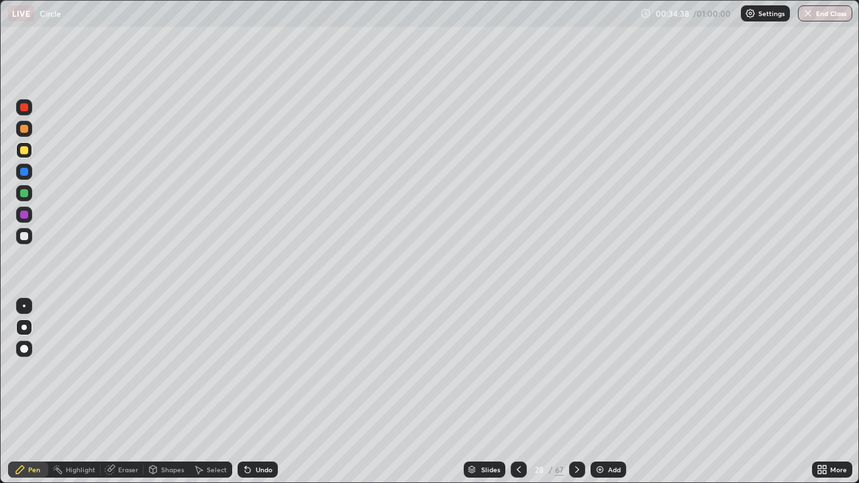
click at [519, 392] on div at bounding box center [519, 470] width 16 height 16
click at [574, 392] on icon at bounding box center [577, 469] width 11 height 11
click at [602, 392] on img at bounding box center [600, 469] width 11 height 11
click at [823, 18] on button "End Class" at bounding box center [825, 13] width 54 height 16
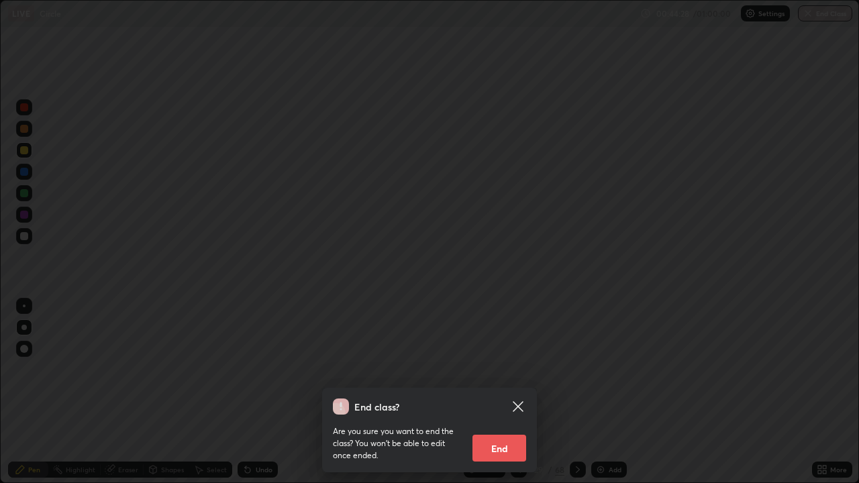
click at [496, 392] on button "End" at bounding box center [499, 448] width 54 height 27
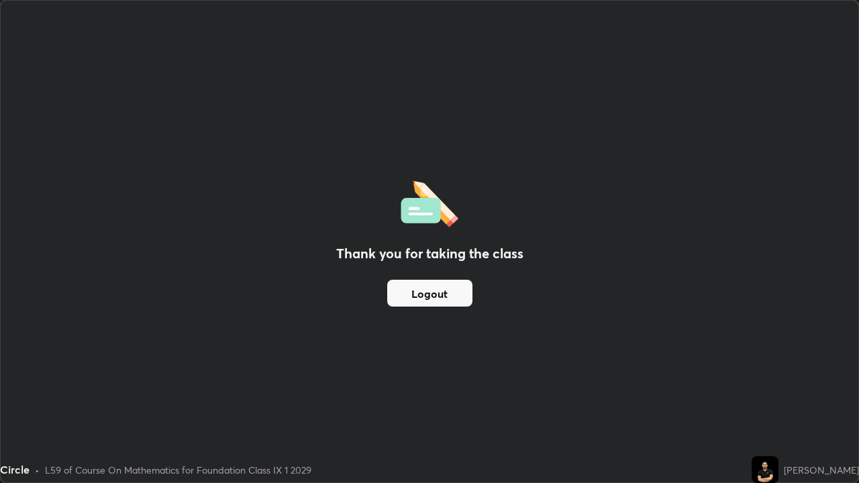
click at [449, 289] on button "Logout" at bounding box center [429, 293] width 85 height 27
click at [432, 287] on button "Logout" at bounding box center [429, 293] width 85 height 27
